Goal: Feedback & Contribution: Contribute content

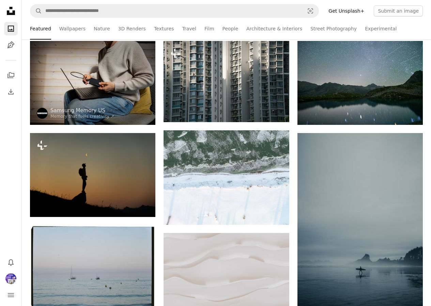
scroll to position [170, 0]
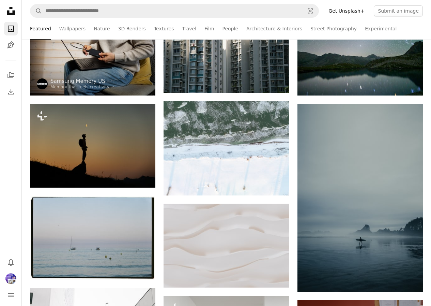
click at [12, 285] on div "Bell navigation menu" at bounding box center [11, 278] width 14 height 46
click at [13, 280] on img "Profile" at bounding box center [10, 278] width 11 height 11
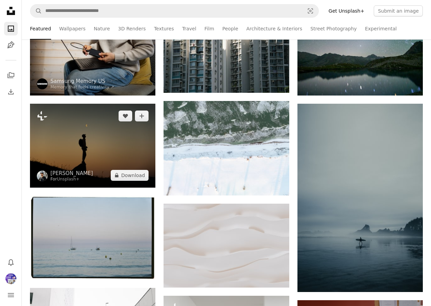
scroll to position [0, 0]
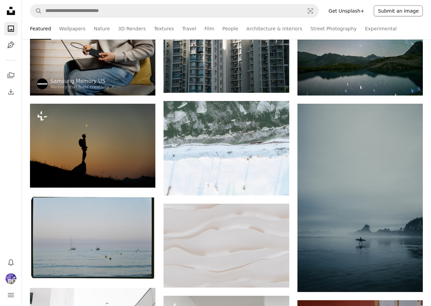
click at [397, 11] on button "Submit an image" at bounding box center [398, 10] width 49 height 11
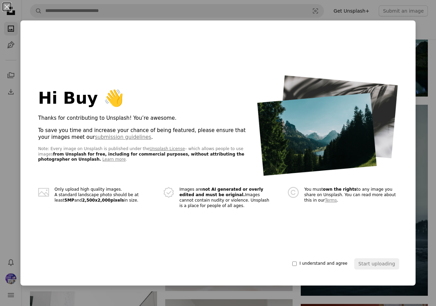
drag, startPoint x: 45, startPoint y: 194, endPoint x: 73, endPoint y: 198, distance: 28.6
click at [46, 194] on icon "A photo icon" at bounding box center [43, 192] width 11 height 11
click at [370, 262] on button "Start uploading" at bounding box center [376, 263] width 45 height 11
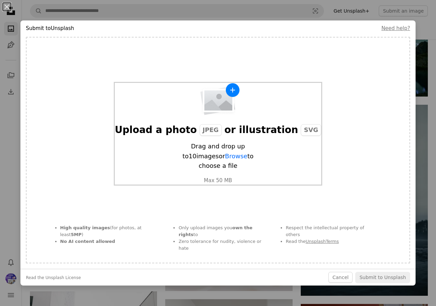
click at [224, 105] on img "button" at bounding box center [218, 99] width 44 height 33
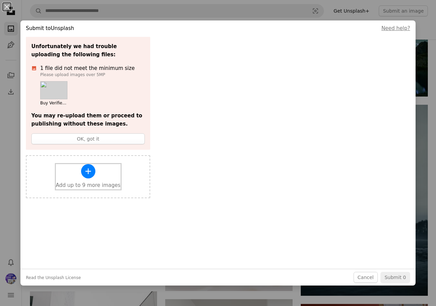
click at [83, 174] on icon "A plus sign" at bounding box center [88, 171] width 10 height 10
click at [99, 93] on ul "Buy Verified Paypal Accounts1.jpg" at bounding box center [87, 93] width 94 height 25
click at [83, 138] on button "OK, got it" at bounding box center [87, 138] width 113 height 11
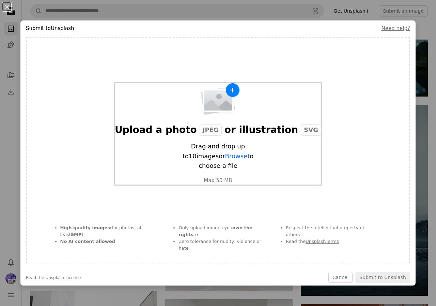
click at [295, 164] on div "Upload a photo JPEG or illustration SVG Drag and drop up to 10 images or Browse…" at bounding box center [218, 134] width 207 height 102
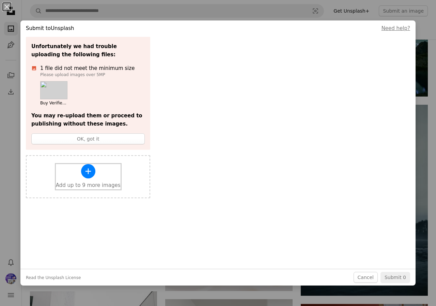
click at [81, 176] on div "A plus sign Add up to 9 more images" at bounding box center [88, 176] width 65 height 25
click at [392, 27] on link "Need help?" at bounding box center [396, 28] width 29 height 6
click at [180, 123] on div "Unfortunately we had trouble uploading the following files: A photo 2 files did…" at bounding box center [218, 117] width 384 height 161
drag, startPoint x: 361, startPoint y: 276, endPoint x: 246, endPoint y: 45, distance: 258.2
click at [361, 276] on button "Cancel" at bounding box center [366, 277] width 24 height 11
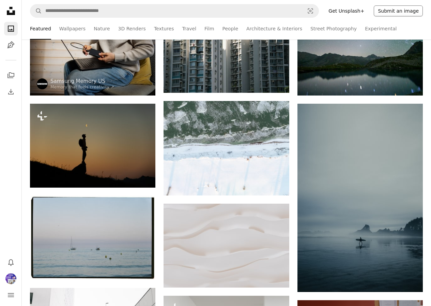
click at [398, 7] on button "Submit an image" at bounding box center [398, 10] width 49 height 11
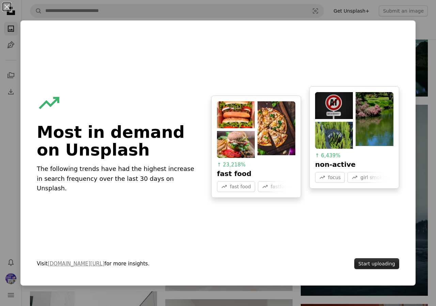
click at [367, 265] on button "Start uploading" at bounding box center [376, 263] width 45 height 11
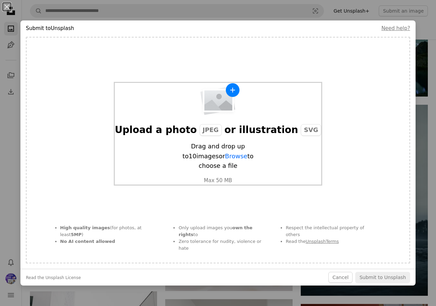
click at [211, 116] on img "button" at bounding box center [218, 99] width 44 height 33
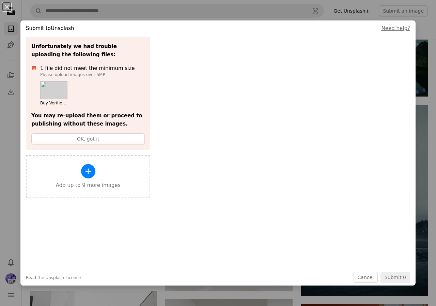
click at [387, 282] on div "Read the Unsplash License Cancel Submit 0" at bounding box center [217, 277] width 395 height 17
click at [5, 4] on button "An X shape" at bounding box center [7, 7] width 8 height 8
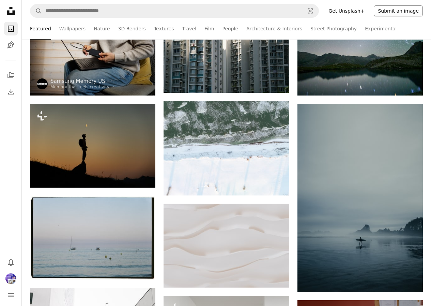
click at [393, 9] on button "Submit an image" at bounding box center [398, 10] width 49 height 11
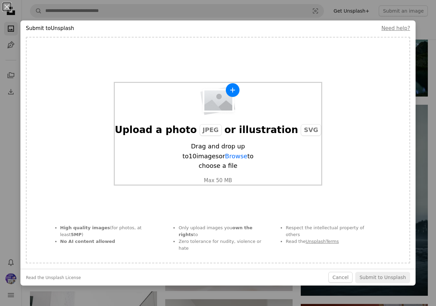
click at [214, 136] on span "JPEG" at bounding box center [211, 130] width 22 height 12
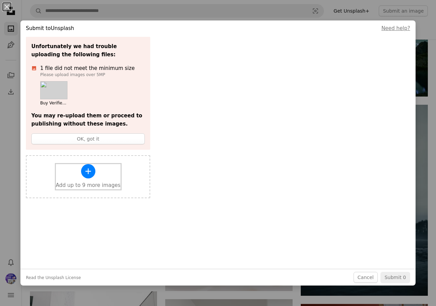
click at [86, 173] on icon "A plus sign" at bounding box center [88, 171] width 10 height 10
click at [93, 176] on div "A plus sign Add up to 8 more images" at bounding box center [88, 176] width 65 height 25
click at [86, 173] on icon "A plus sign" at bounding box center [88, 171] width 10 height 10
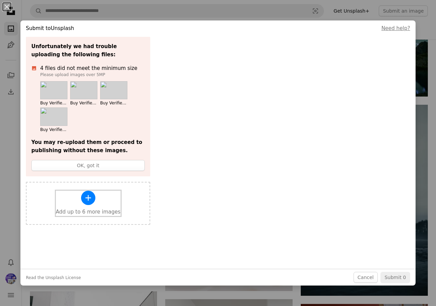
click at [83, 196] on icon "A plus sign" at bounding box center [88, 198] width 10 height 10
click at [80, 195] on div "A plus sign Add up to 5 more images" at bounding box center [88, 202] width 65 height 25
click at [90, 200] on icon "A plus sign" at bounding box center [88, 198] width 10 height 10
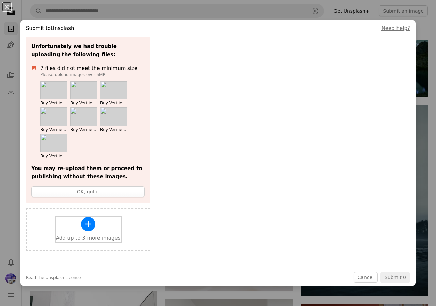
click at [89, 225] on icon "A plus sign" at bounding box center [88, 224] width 10 height 10
click at [82, 222] on div "A plus sign Add up to 2 more images" at bounding box center [88, 229] width 65 height 25
click at [87, 224] on icon "button" at bounding box center [87, 223] width 5 height 5
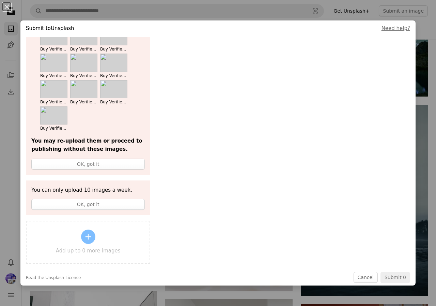
scroll to position [71, 0]
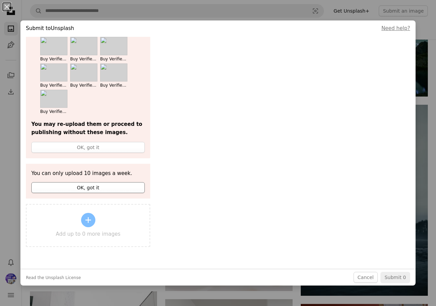
click at [86, 186] on button "OK, got it" at bounding box center [87, 187] width 113 height 11
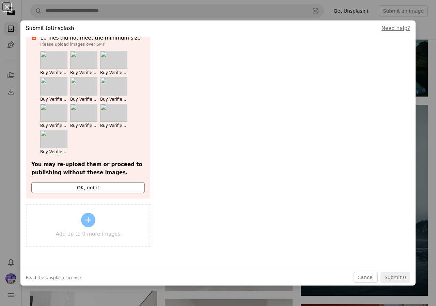
click at [87, 186] on button "OK, got it" at bounding box center [87, 187] width 113 height 11
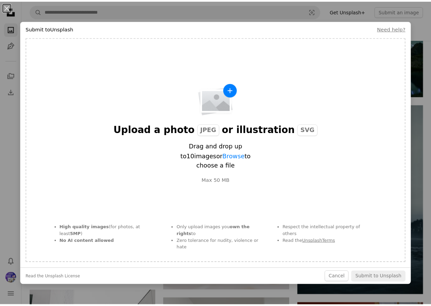
scroll to position [0, 0]
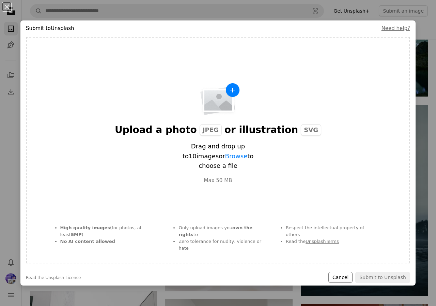
click at [338, 280] on button "Cancel" at bounding box center [341, 277] width 24 height 11
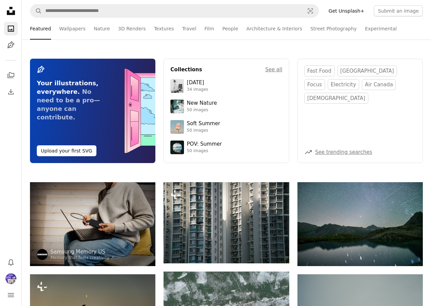
click at [9, 12] on icon at bounding box center [11, 11] width 8 height 8
click at [10, 10] on icon "Unsplash logo Unsplash Home" at bounding box center [11, 11] width 14 height 14
click at [11, 12] on icon "Unsplash logo Unsplash Home" at bounding box center [11, 11] width 14 height 14
